Goal: Information Seeking & Learning: Learn about a topic

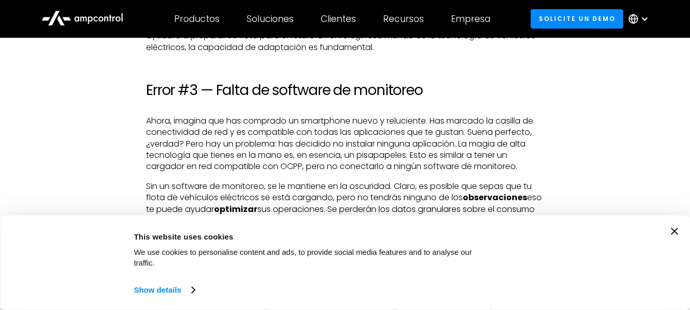
scroll to position [1737, 0]
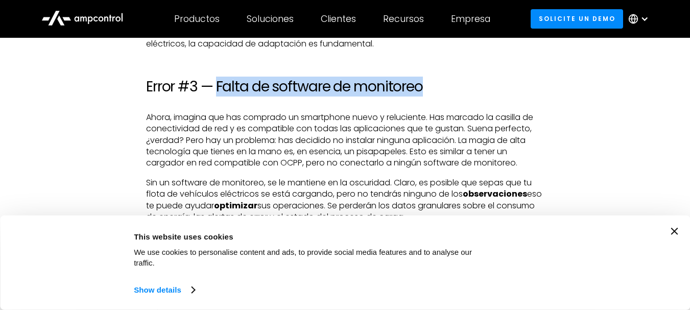
drag, startPoint x: 217, startPoint y: 85, endPoint x: 424, endPoint y: 95, distance: 206.6
click at [424, 95] on h2 "Error #3 — Falta de software de monitoreo" at bounding box center [345, 86] width 398 height 17
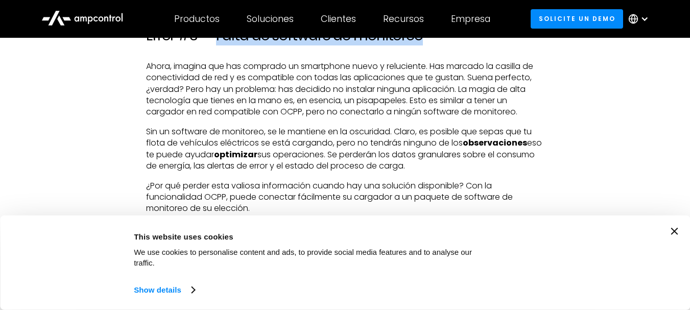
scroll to position [1686, 0]
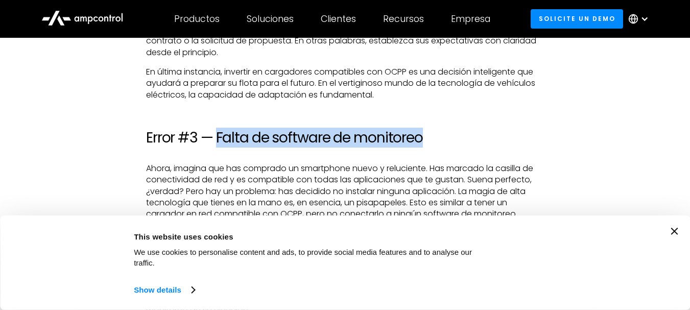
copy h2 "Falta de software de monitoreo"
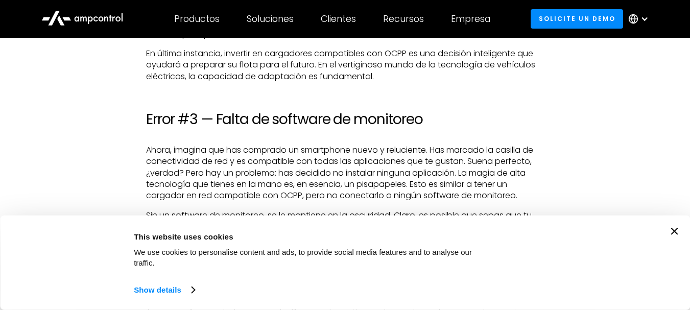
scroll to position [1704, 0]
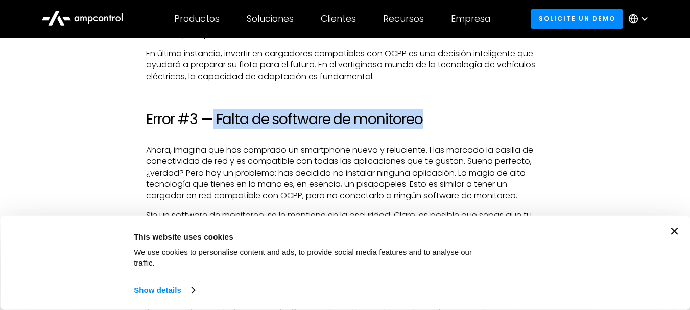
drag, startPoint x: 422, startPoint y: 115, endPoint x: 214, endPoint y: 108, distance: 208.1
copy h2 "Falta de software de monitoreo"
